Goal: Information Seeking & Learning: Learn about a topic

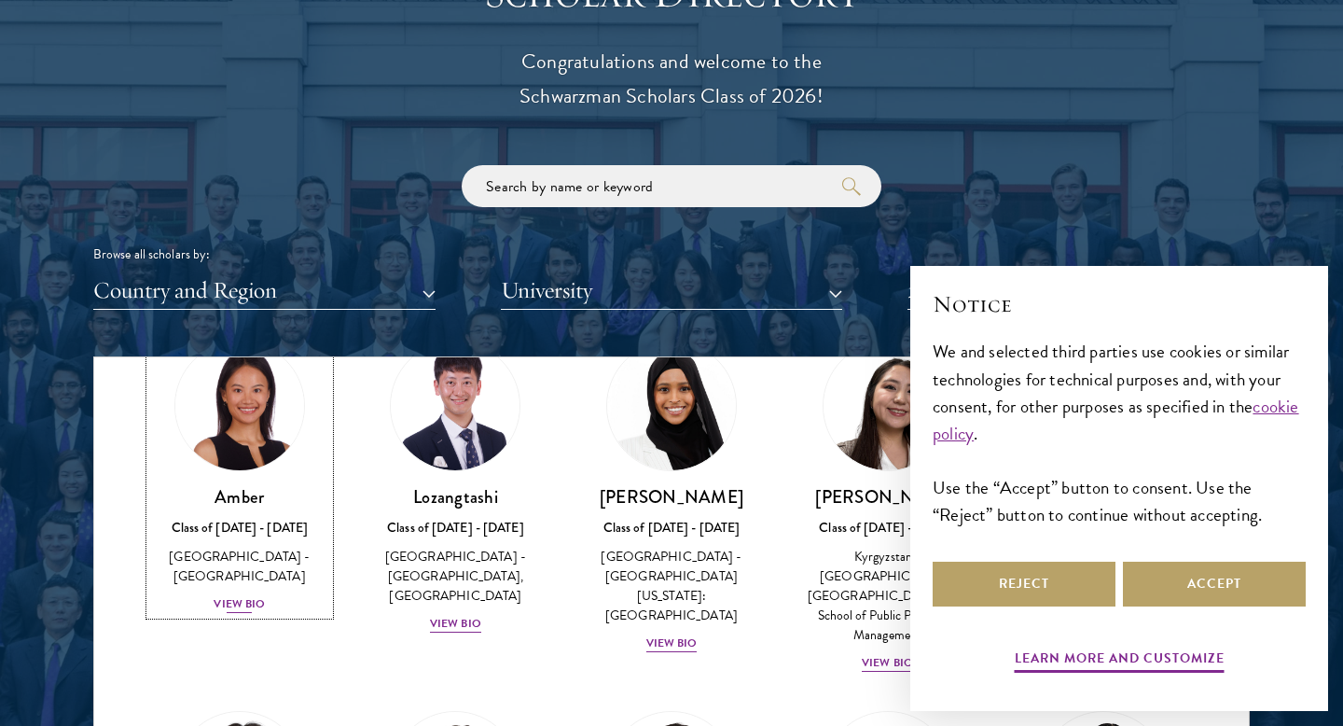
click at [245, 595] on div "View Bio" at bounding box center [239, 604] width 51 height 18
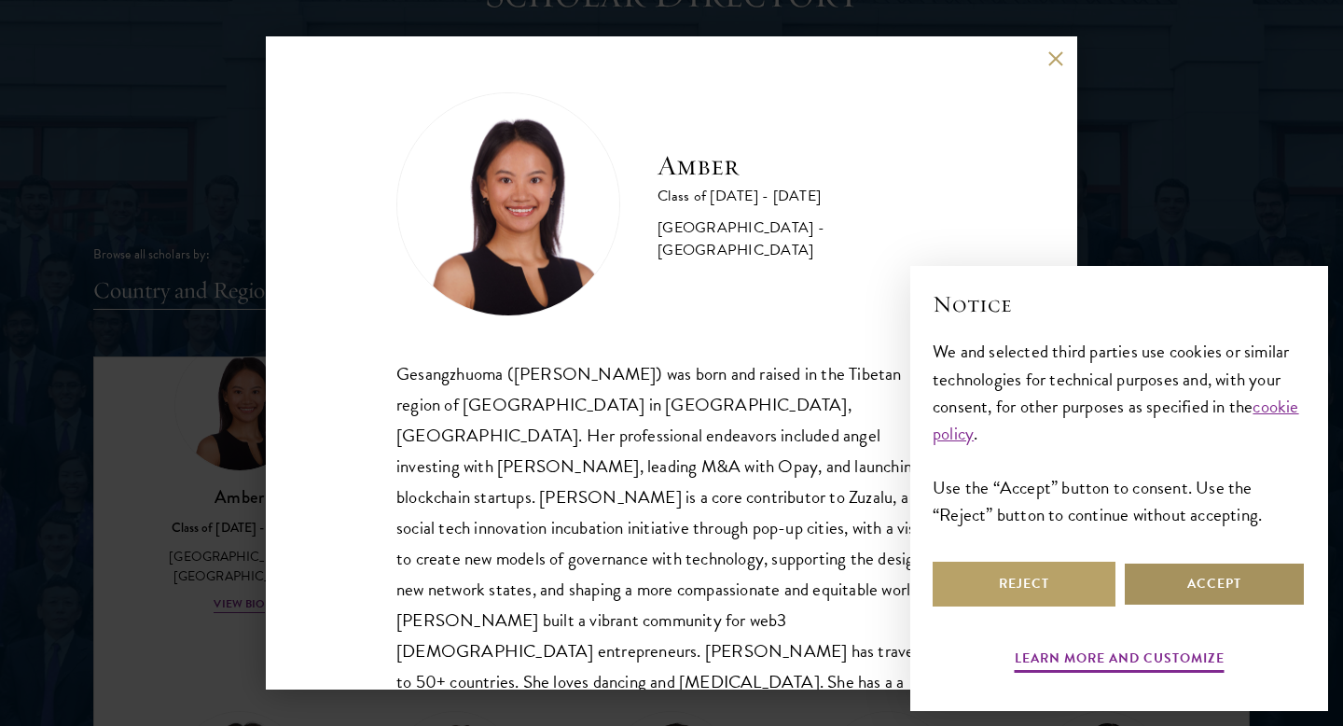
click at [1200, 578] on button "Accept" at bounding box center [1214, 584] width 183 height 45
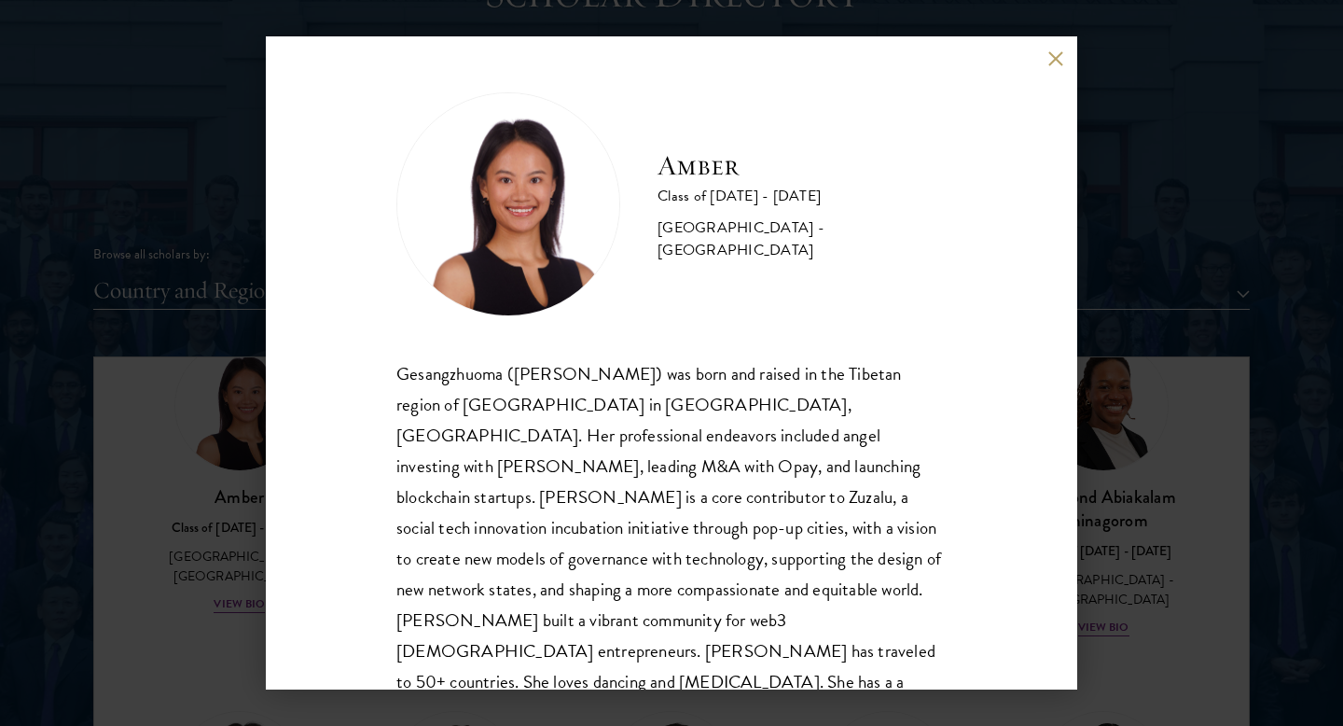
click at [257, 528] on div "Amber Class of [DATE] - [DATE] [GEOGRAPHIC_DATA] - [GEOGRAPHIC_DATA] Gesangzhuo…" at bounding box center [671, 363] width 1343 height 726
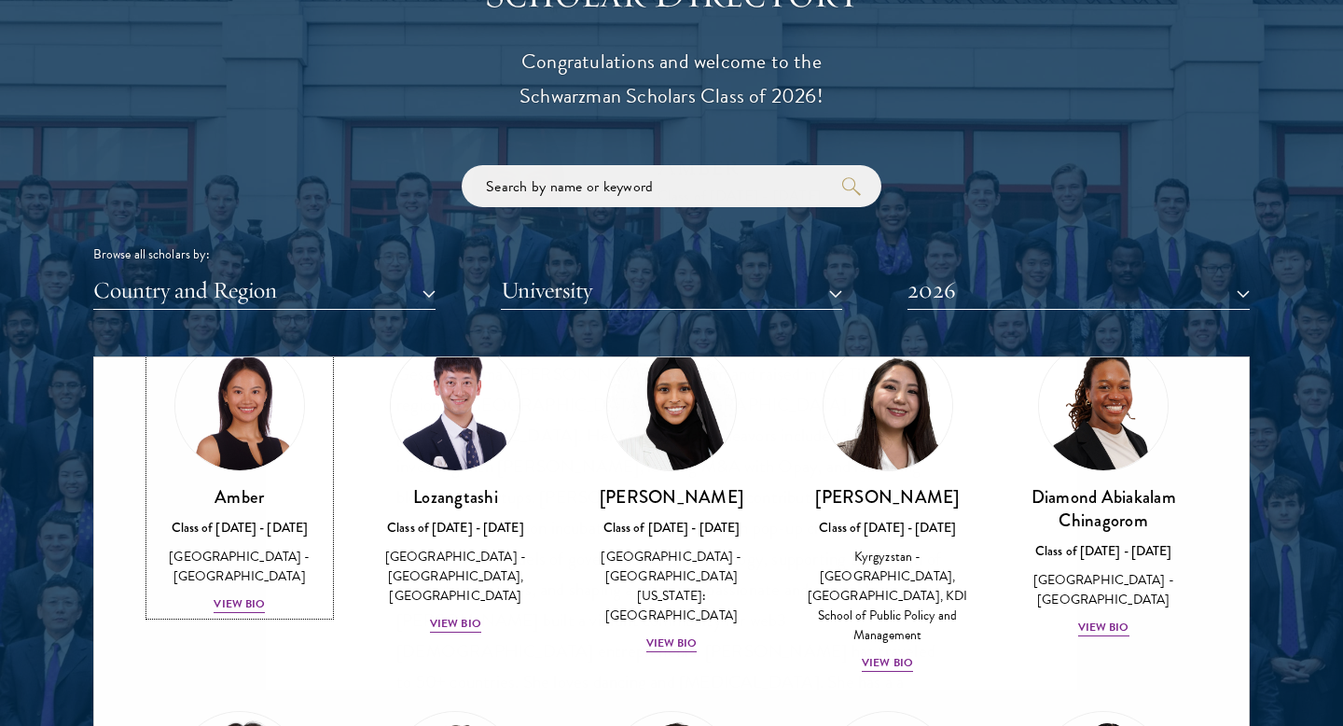
scroll to position [76, 0]
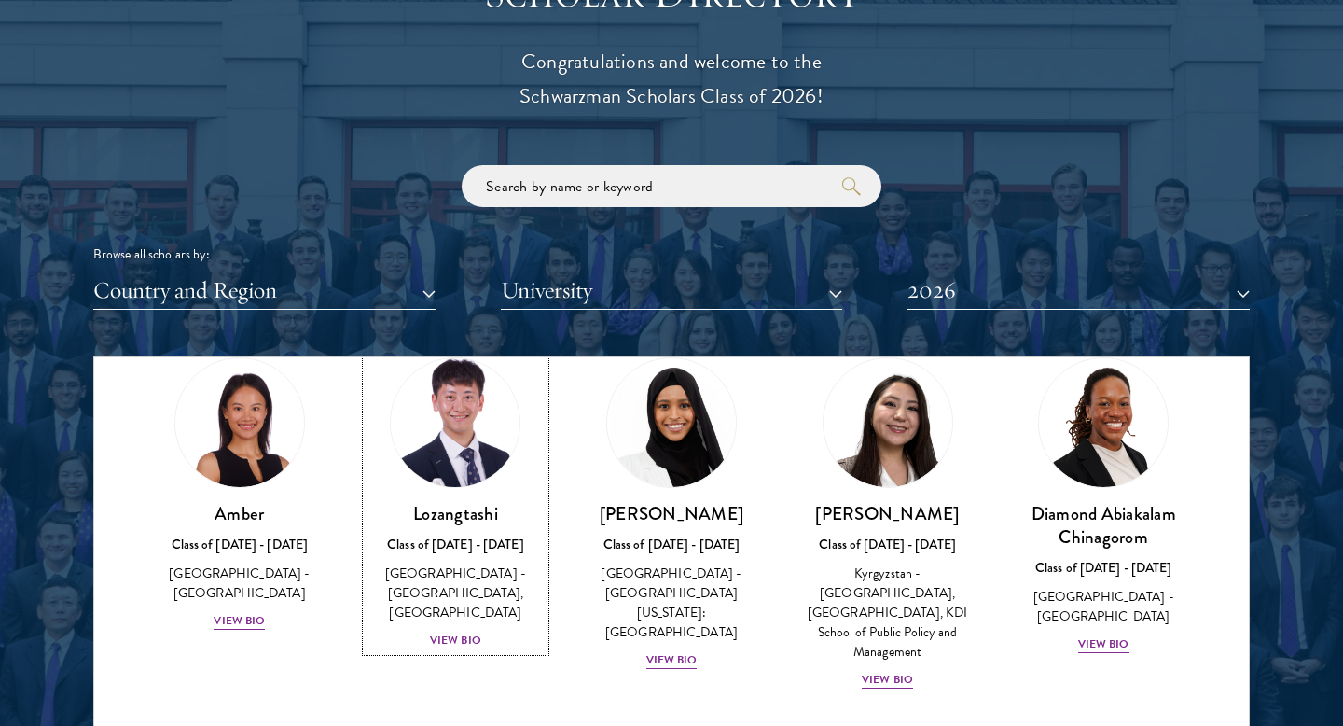
click at [455, 646] on div "View Bio" at bounding box center [455, 641] width 51 height 18
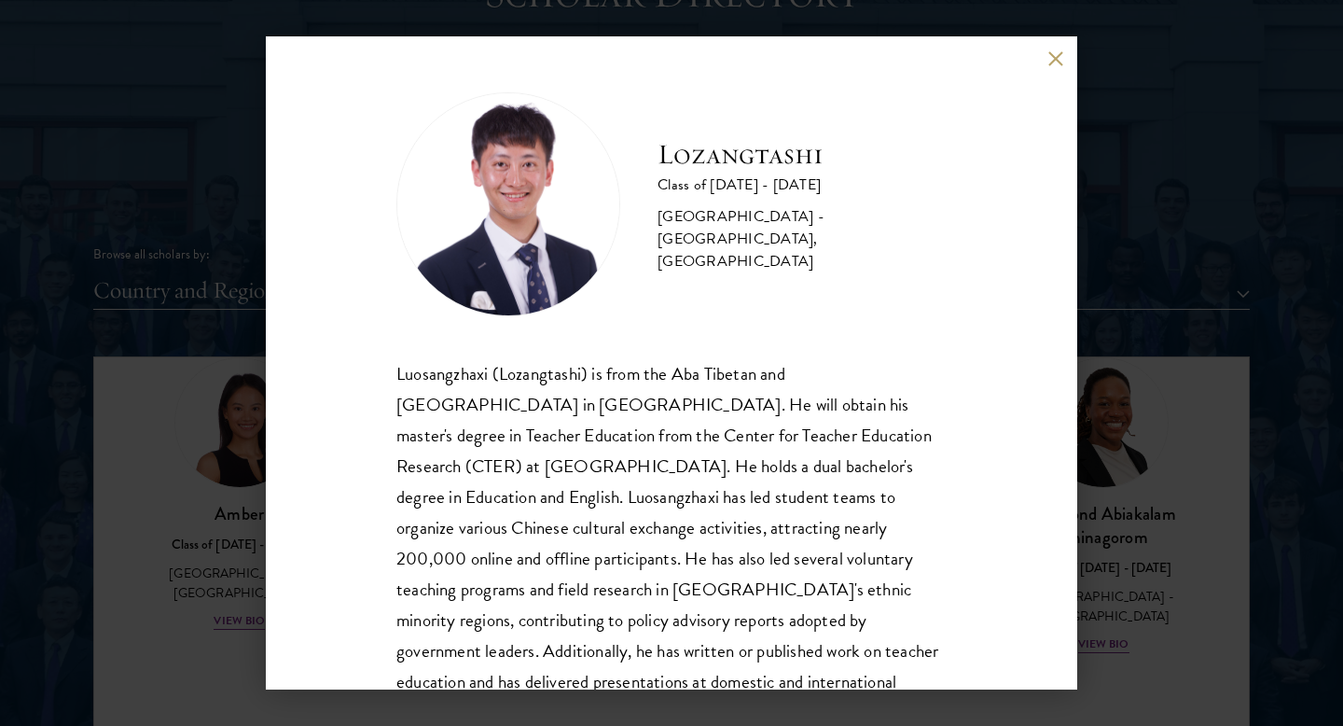
click at [202, 539] on div "Lozangtashi Class of [DATE] - [DATE] [GEOGRAPHIC_DATA] - [GEOGRAPHIC_DATA], [GE…" at bounding box center [671, 363] width 1343 height 726
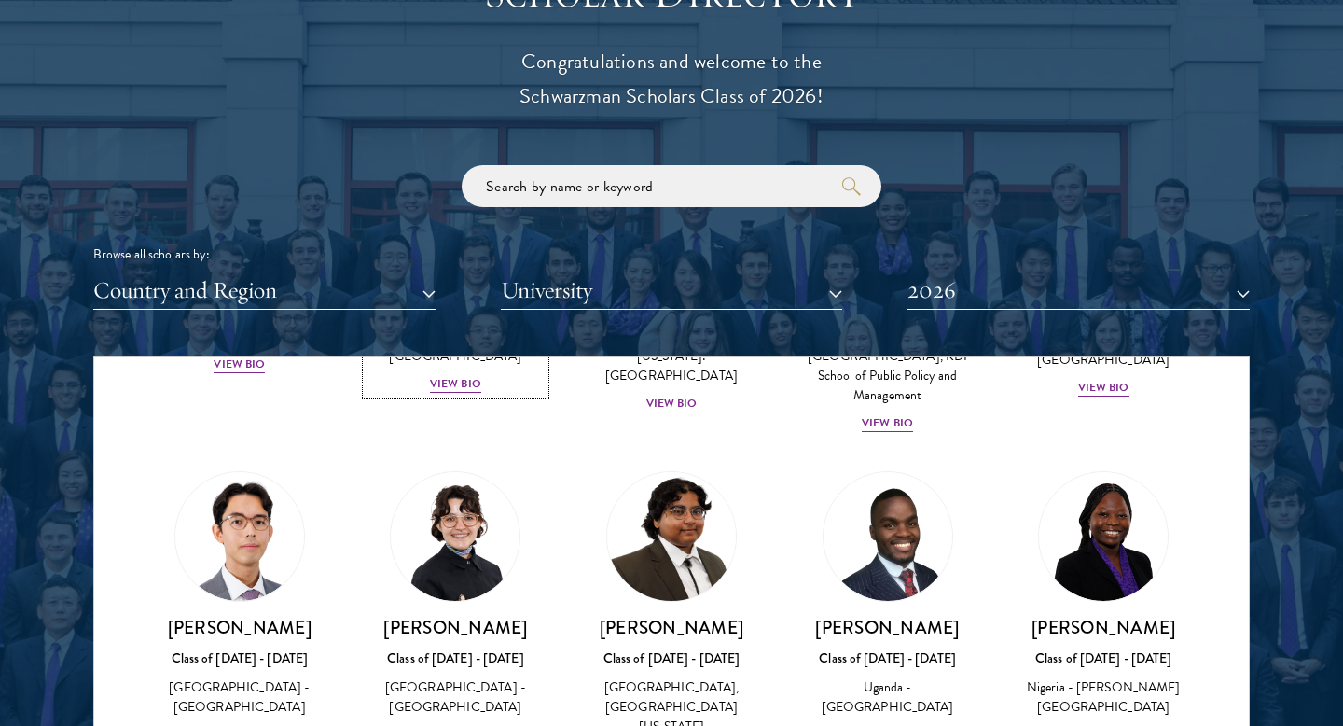
scroll to position [549, 0]
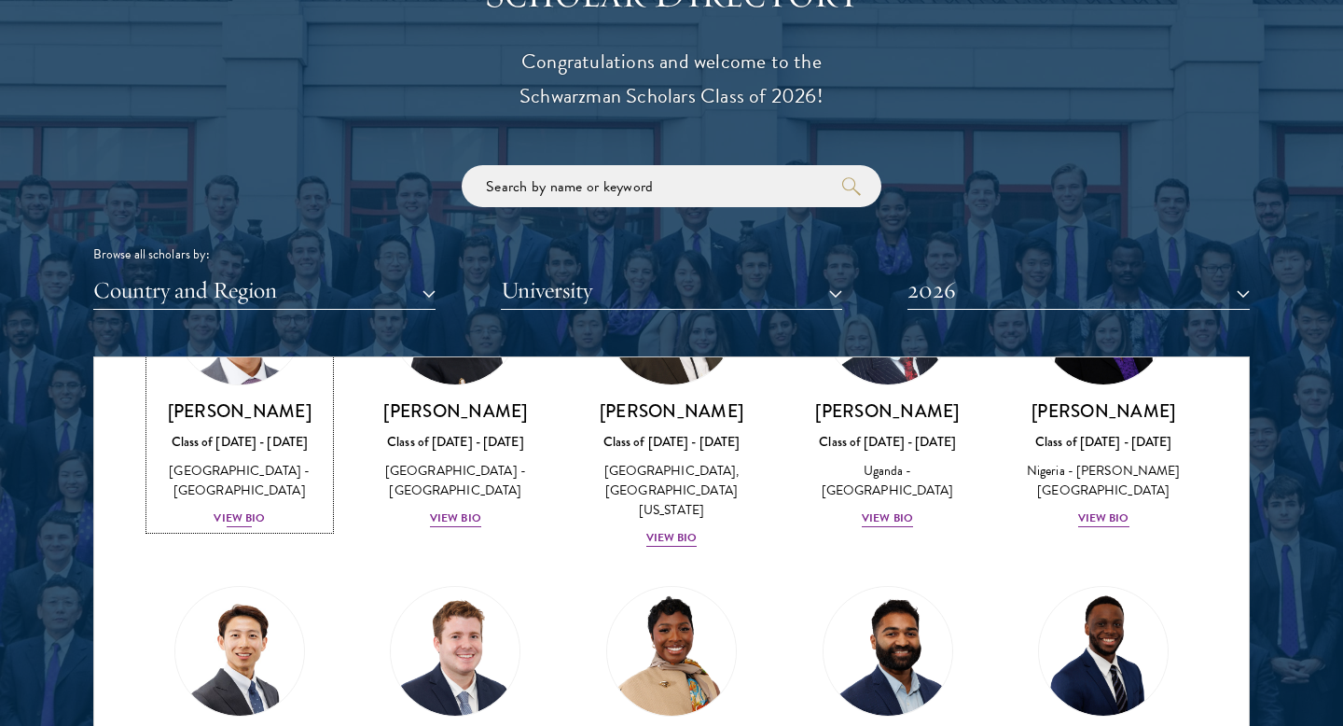
click at [251, 509] on div "View Bio" at bounding box center [239, 518] width 51 height 18
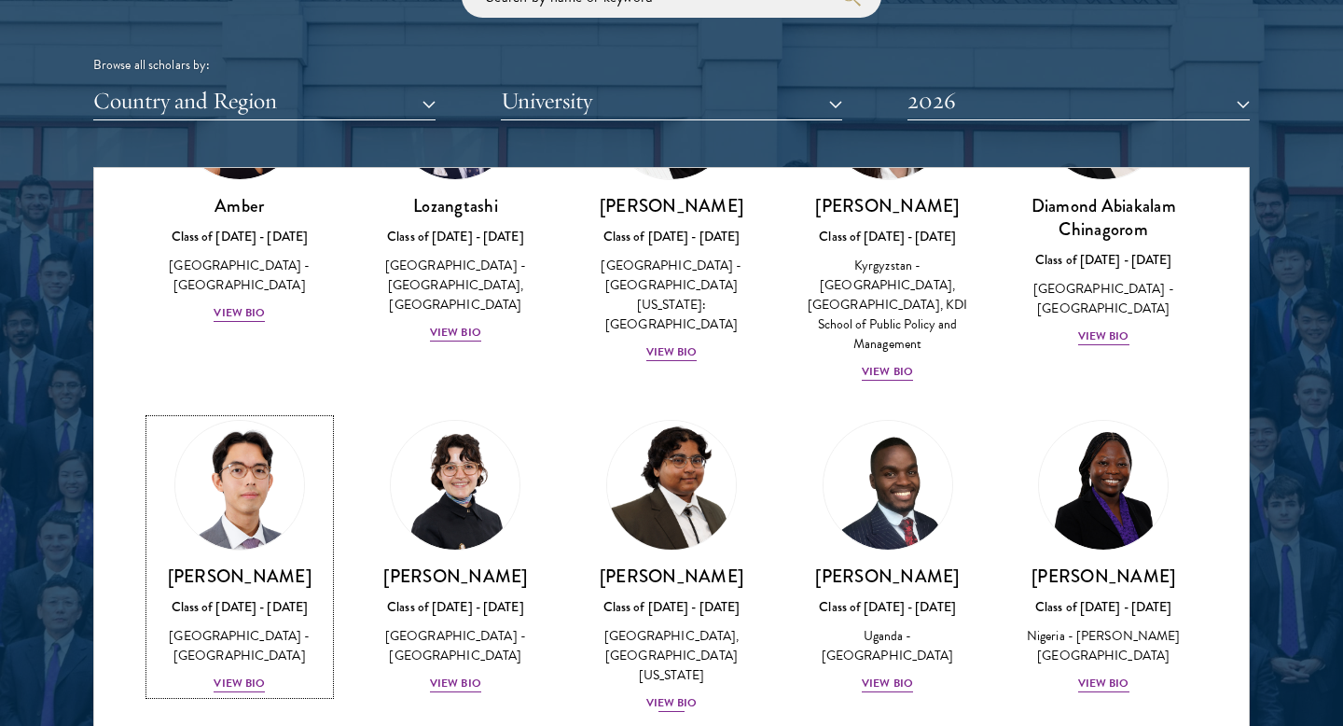
scroll to position [243, 0]
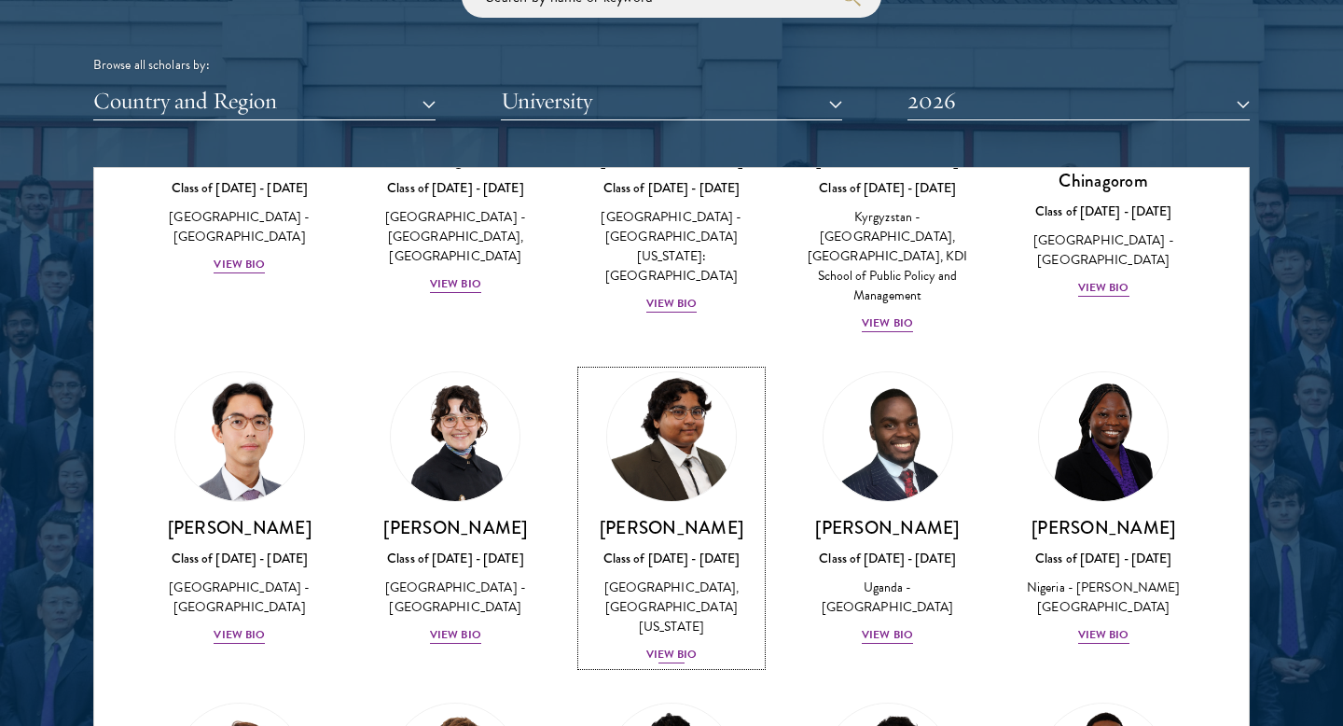
click at [672, 645] on div "[PERSON_NAME] Class of [DATE] - [DATE] [GEOGRAPHIC_DATA] - [GEOGRAPHIC_DATA], […" at bounding box center [671, 590] width 179 height 149
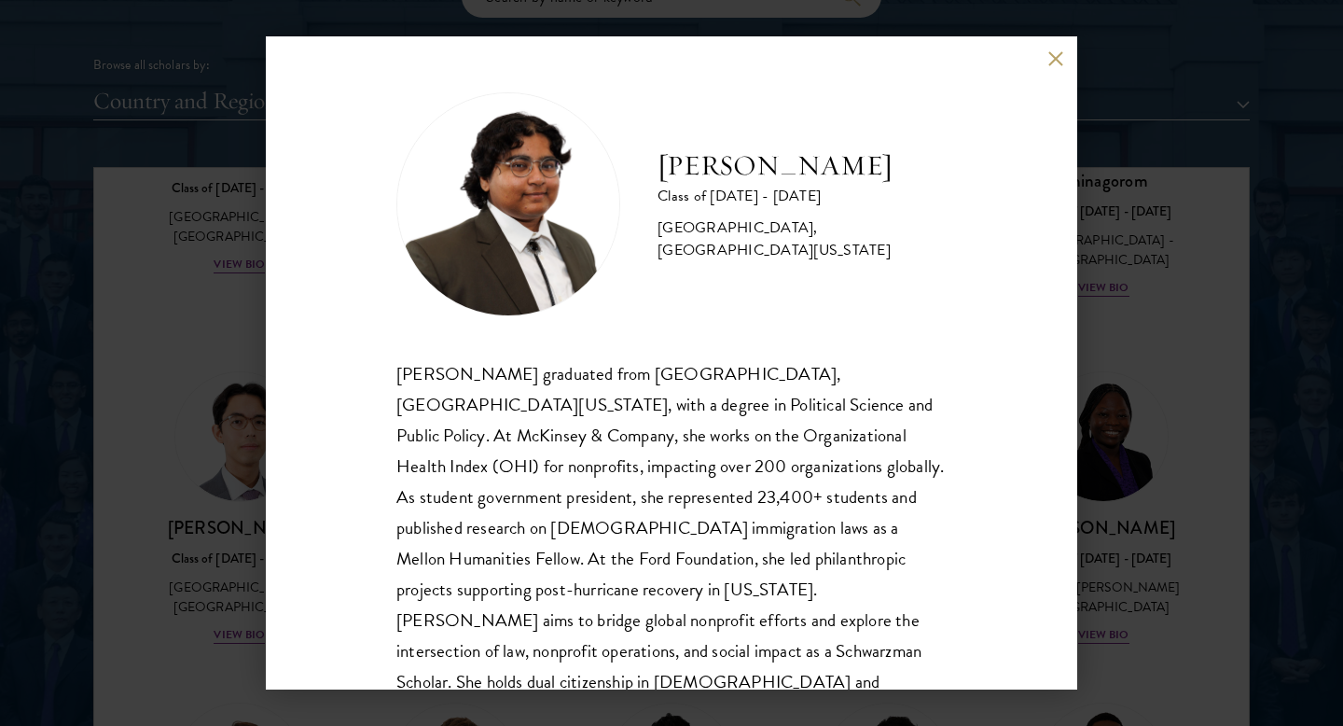
click at [1116, 481] on div "[PERSON_NAME] Class of [DATE] - [DATE] [GEOGRAPHIC_DATA] - [GEOGRAPHIC_DATA], […" at bounding box center [671, 363] width 1343 height 726
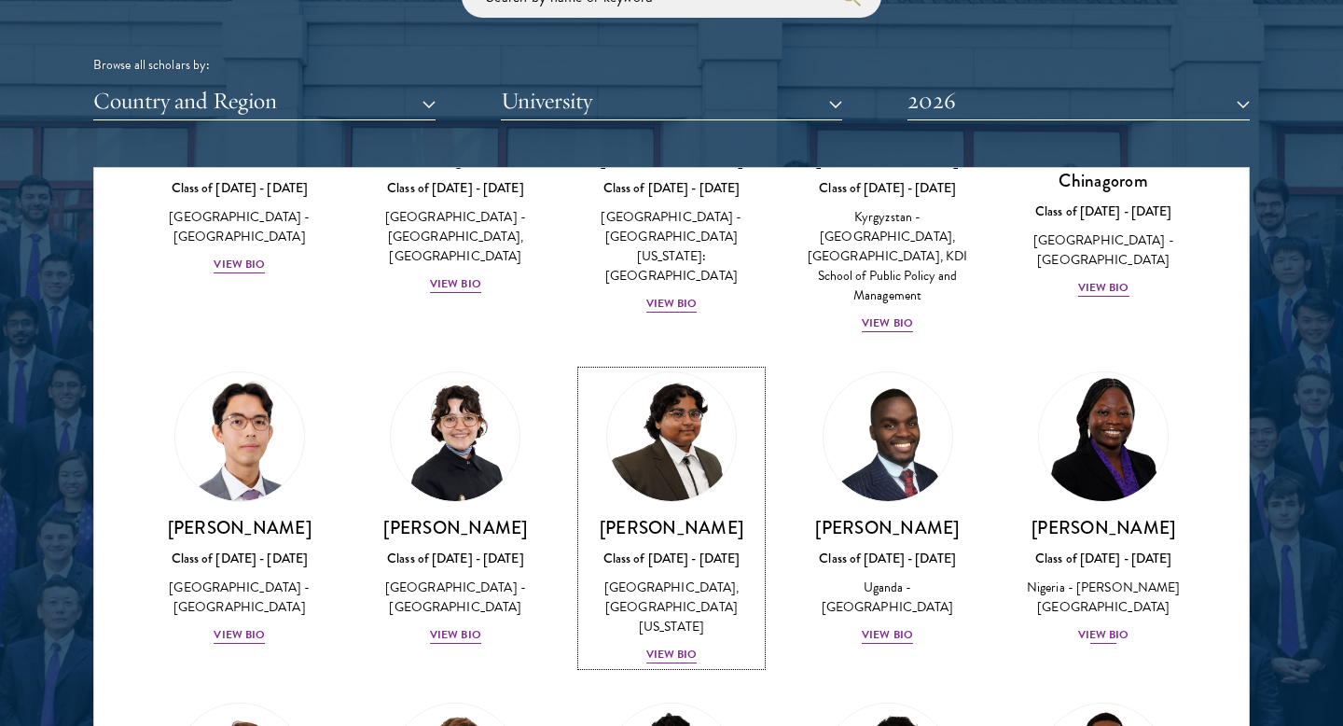
scroll to position [162, 0]
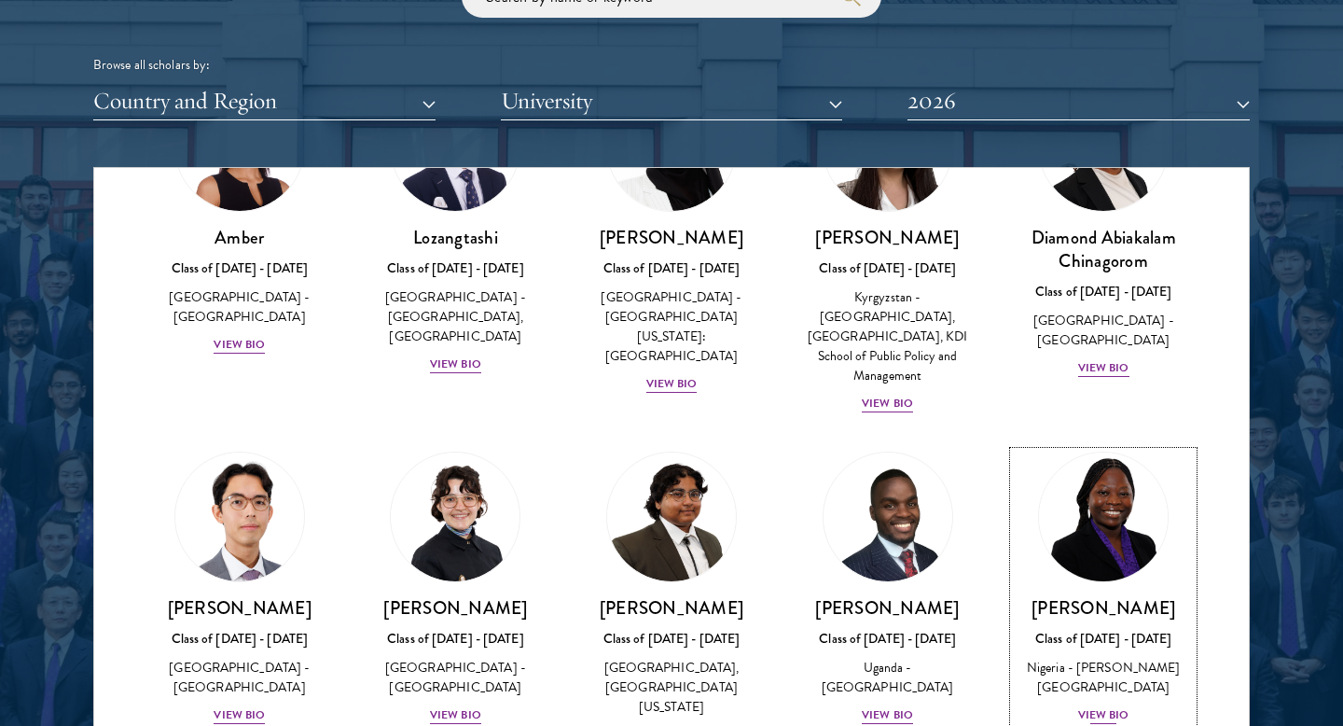
click at [1088, 706] on div "View Bio" at bounding box center [1103, 715] width 51 height 18
